Goal: Transaction & Acquisition: Subscribe to service/newsletter

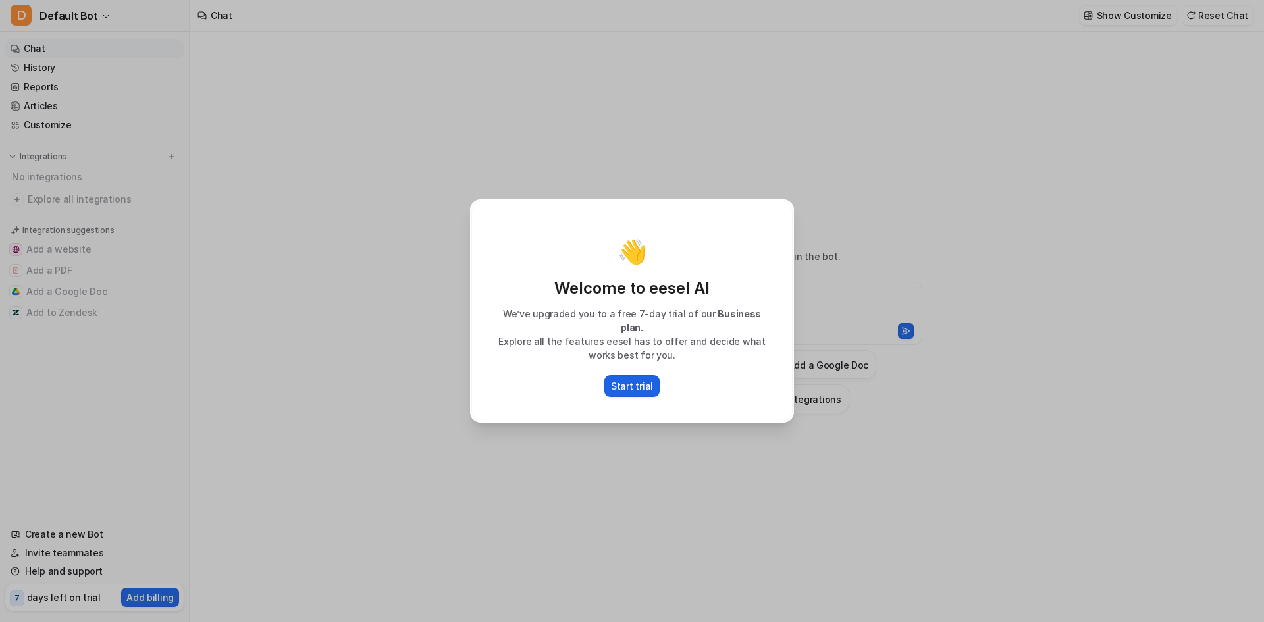
type textarea "**********"
click at [647, 386] on p "Start trial" at bounding box center [632, 386] width 42 height 14
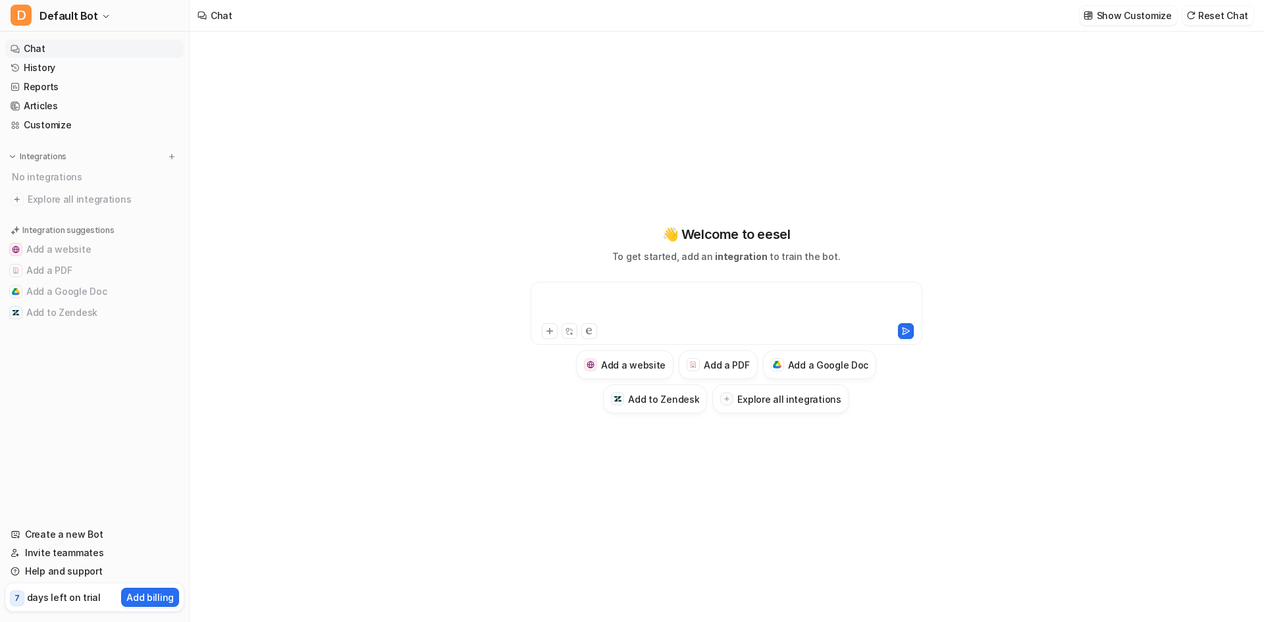
click at [611, 303] on div at bounding box center [726, 305] width 385 height 30
click at [171, 599] on p "Add billing" at bounding box center [149, 597] width 47 height 14
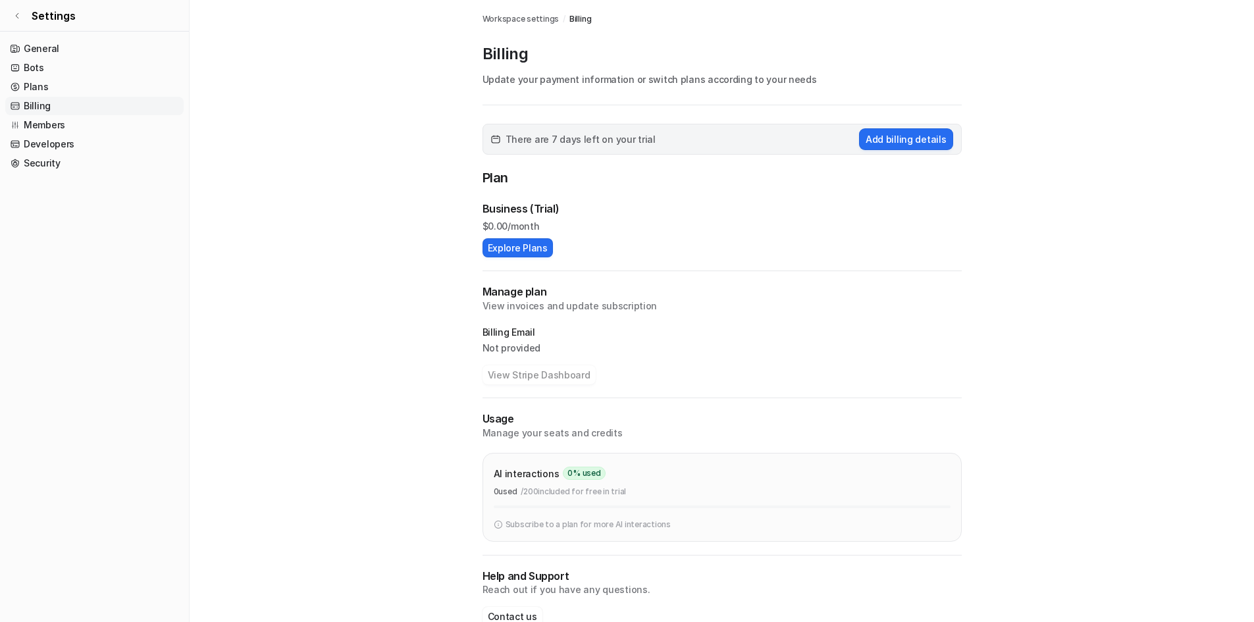
scroll to position [30, 0]
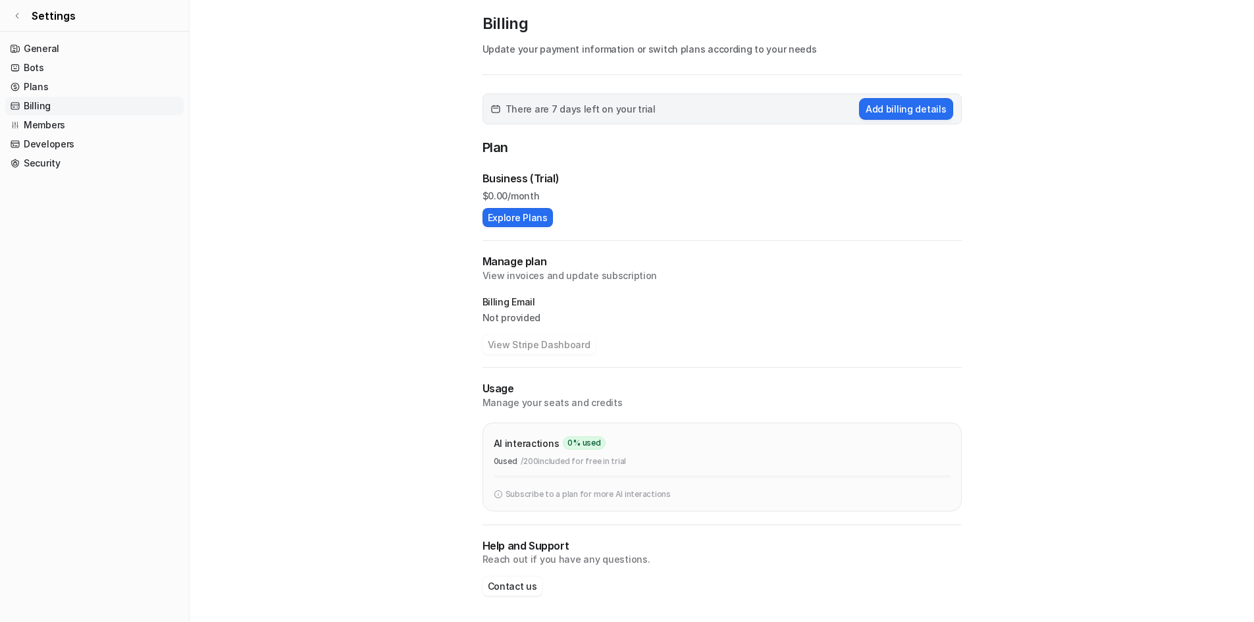
click at [615, 223] on div "Business (Trial) $ 0.00/month Explore Plans" at bounding box center [722, 199] width 479 height 57
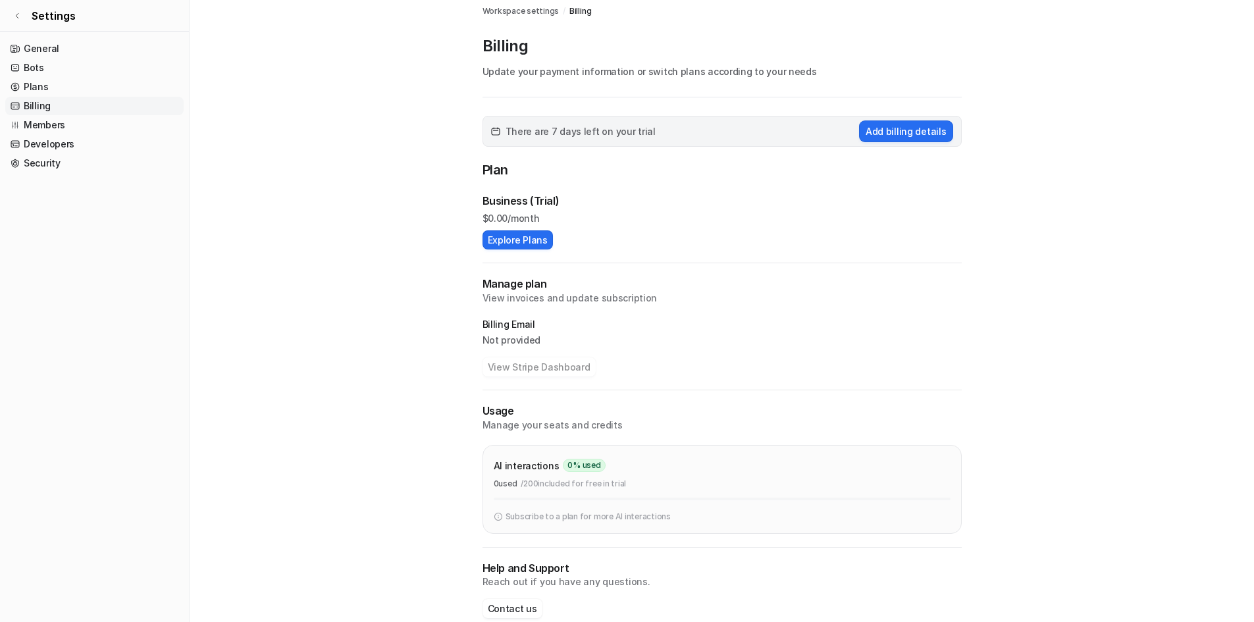
scroll to position [0, 0]
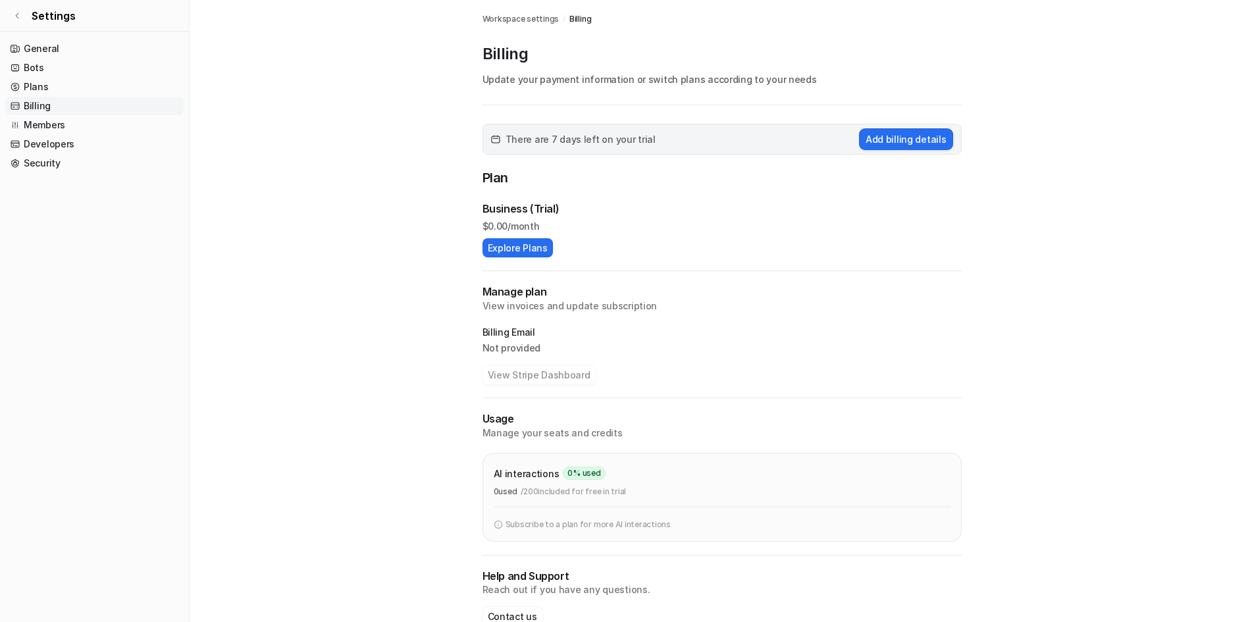
click at [530, 292] on h2 "Manage plan" at bounding box center [722, 291] width 479 height 15
click at [888, 150] on div "There are 7 days left on your trial Add billing details" at bounding box center [722, 139] width 479 height 31
click at [888, 139] on button "Add billing details" at bounding box center [906, 139] width 94 height 22
